Goal: Information Seeking & Learning: Understand process/instructions

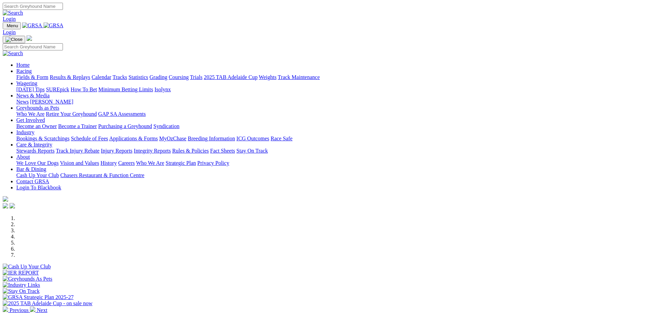
click at [52, 142] on link "Care & Integrity" at bounding box center [34, 145] width 36 height 6
click at [209, 148] on link "Rules & Policies" at bounding box center [190, 151] width 37 height 6
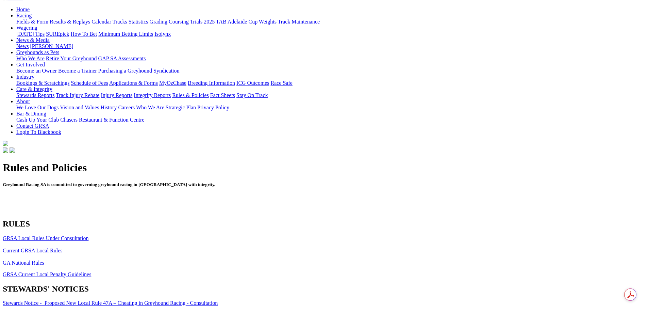
scroll to position [68, 0]
